Goal: Navigation & Orientation: Find specific page/section

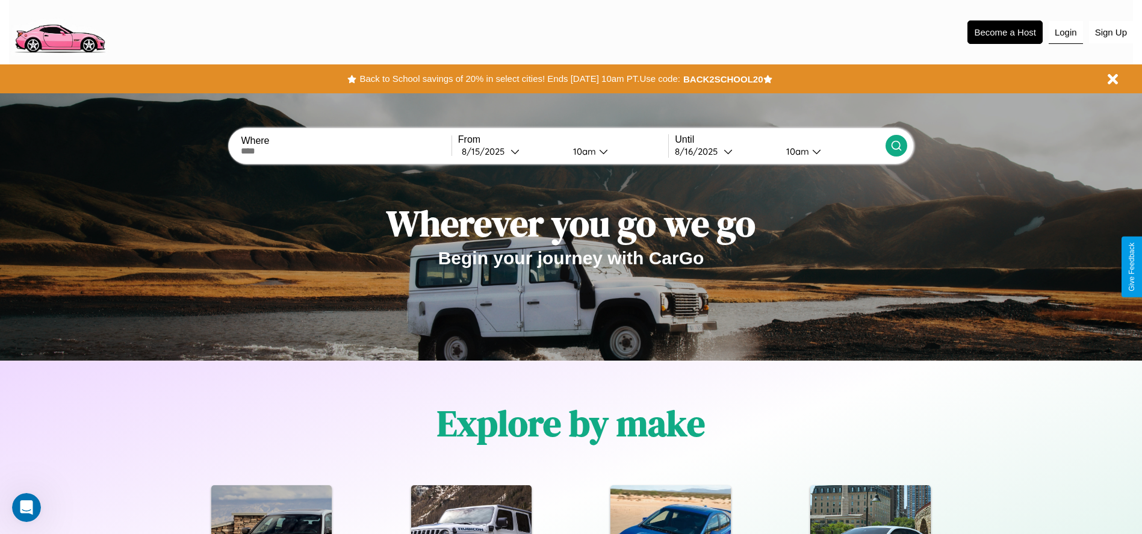
click at [1065, 32] on button "Login" at bounding box center [1065, 32] width 34 height 23
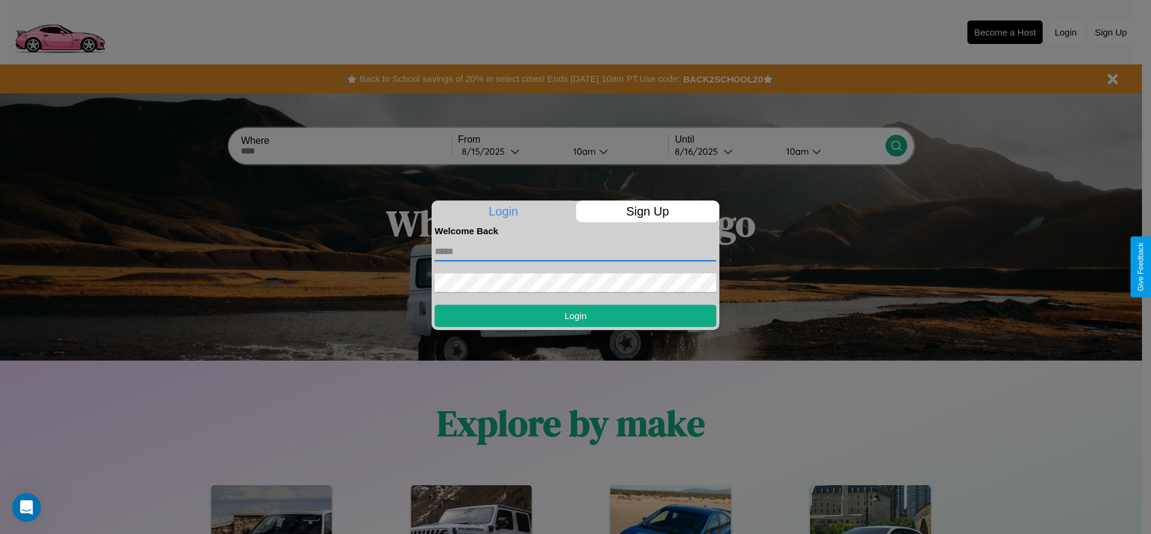
click at [575, 251] on input "text" at bounding box center [576, 251] width 282 height 19
type input "**********"
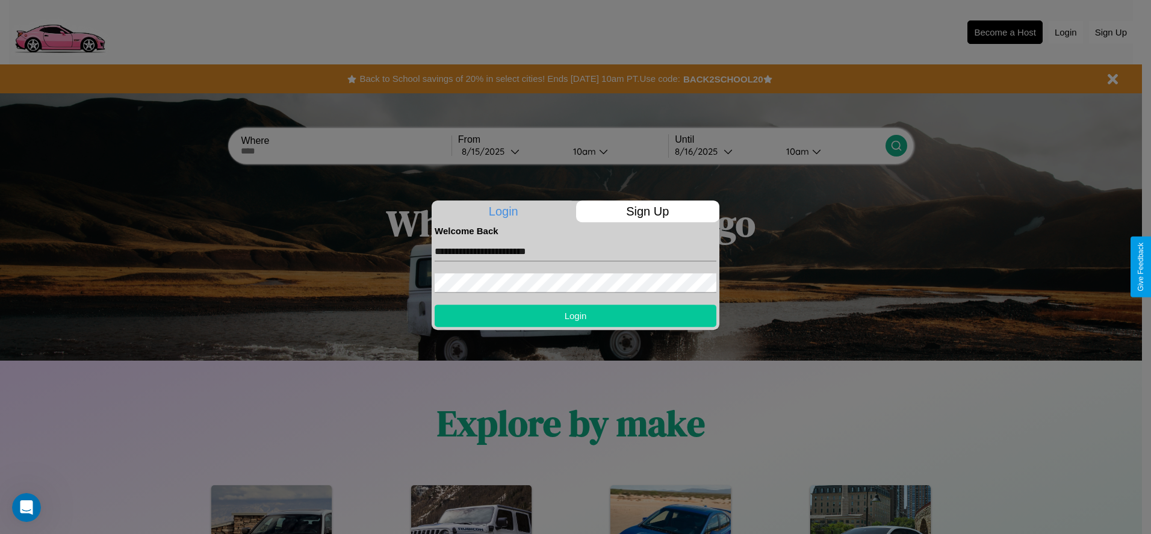
click at [575, 315] on button "Login" at bounding box center [576, 316] width 282 height 22
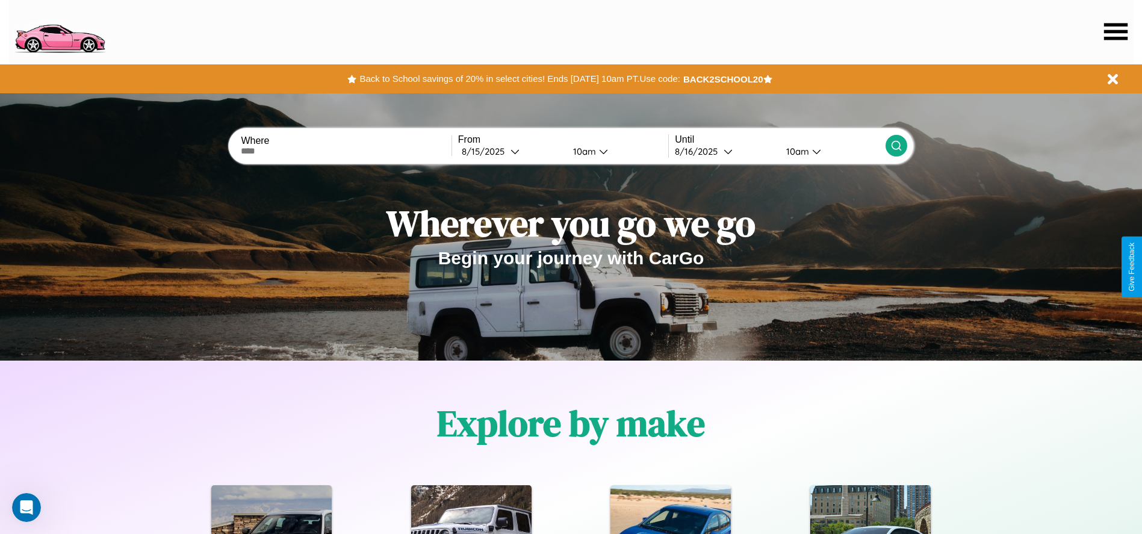
click at [1115, 31] on icon at bounding box center [1115, 31] width 23 height 17
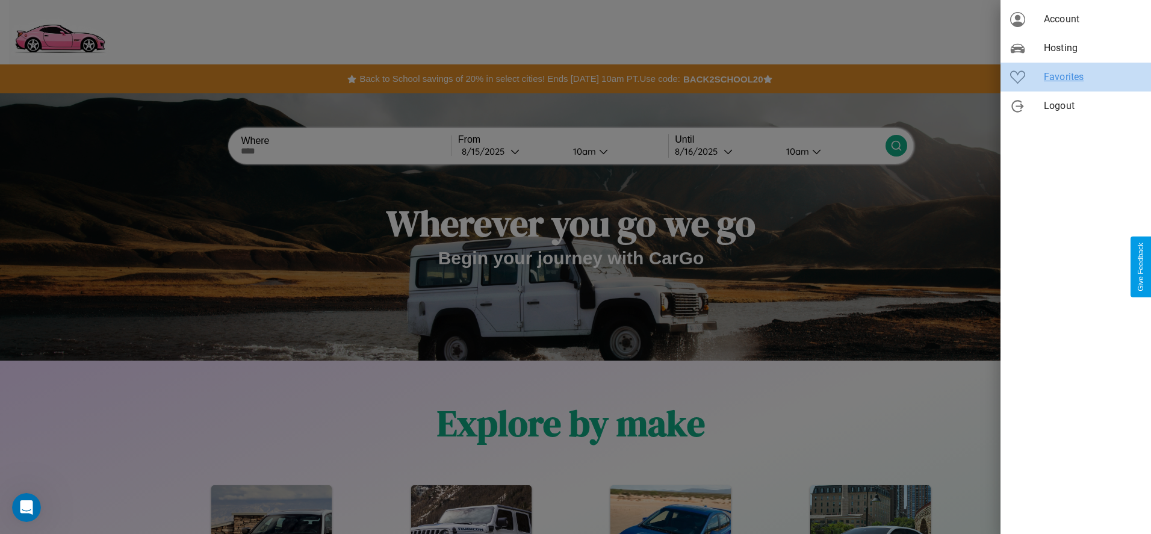
click at [1075, 77] on span "Favorites" at bounding box center [1092, 77] width 97 height 14
